Goal: Information Seeking & Learning: Learn about a topic

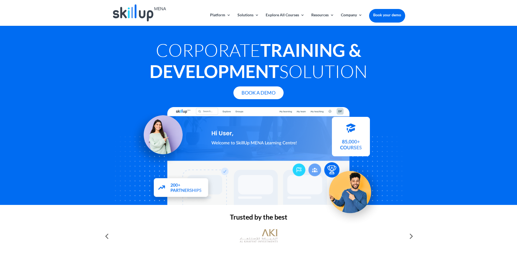
click at [335, 72] on h1 "Corporate Training & Development Solution" at bounding box center [258, 61] width 293 height 45
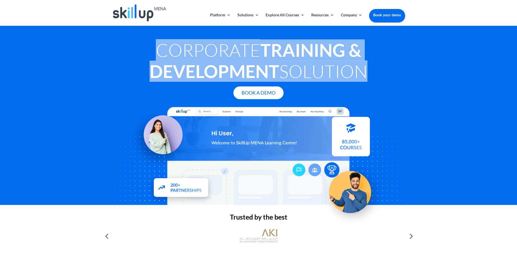
click at [335, 72] on h1 "Corporate Training & Development Solution" at bounding box center [258, 61] width 293 height 45
click at [336, 72] on h1 "Corporate Training & Development Solution" at bounding box center [258, 61] width 293 height 45
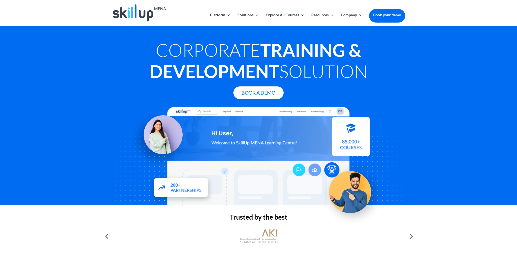
click at [331, 64] on h1 "Corporate Training & Development Solution" at bounding box center [258, 61] width 293 height 45
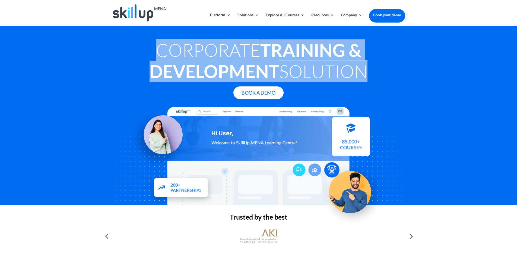
click at [331, 64] on h1 "Corporate Training & Development Solution" at bounding box center [258, 61] width 293 height 45
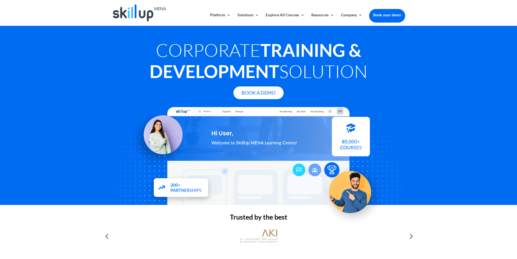
click at [307, 73] on h1 "Corporate Training & Development Solution" at bounding box center [258, 61] width 293 height 45
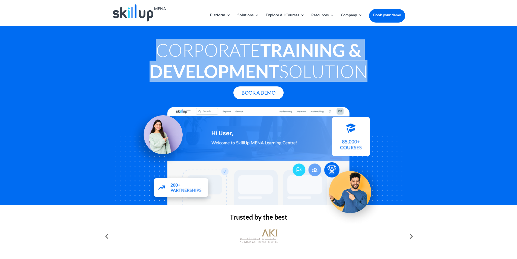
click at [307, 73] on h1 "Corporate Training & Development Solution" at bounding box center [258, 61] width 293 height 45
click at [329, 73] on h1 "Corporate Training & Development Solution" at bounding box center [258, 61] width 293 height 45
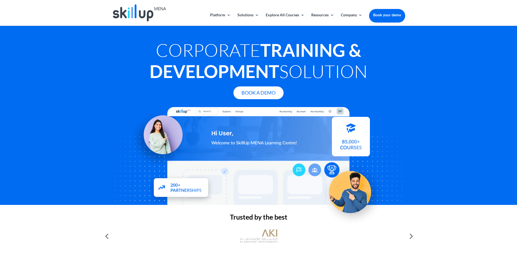
click at [329, 73] on h1 "Corporate Training & Development Solution" at bounding box center [258, 61] width 293 height 45
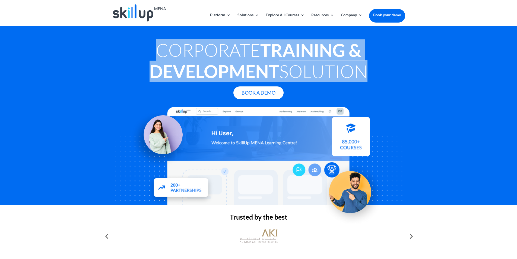
click at [329, 73] on h1 "Corporate Training & Development Solution" at bounding box center [258, 61] width 293 height 45
